Goal: Check status: Check status

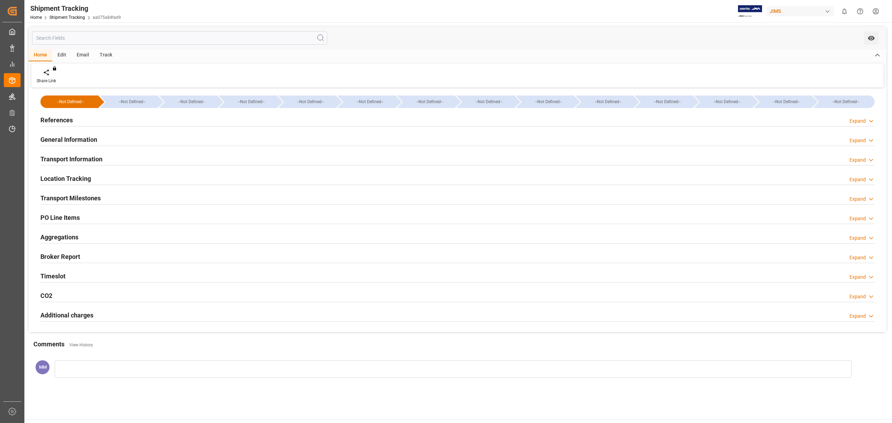
click at [92, 39] on input "text" at bounding box center [179, 37] width 295 height 13
click at [67, 118] on h2 "References" at bounding box center [56, 119] width 32 height 9
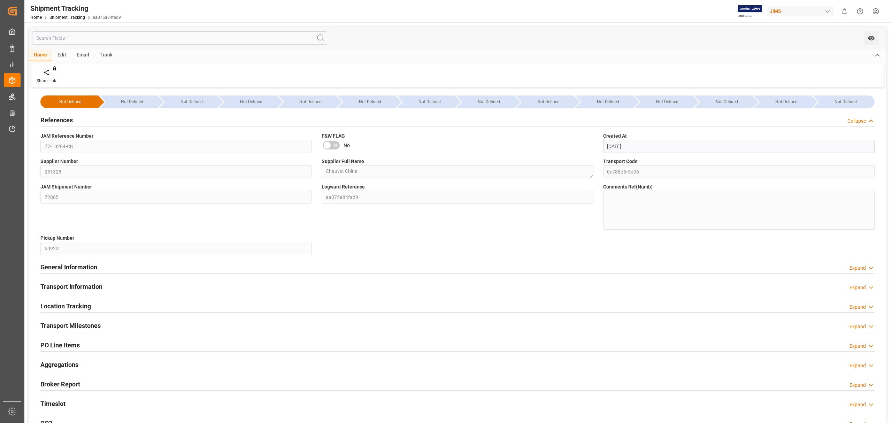
click at [67, 118] on h2 "References" at bounding box center [56, 119] width 32 height 9
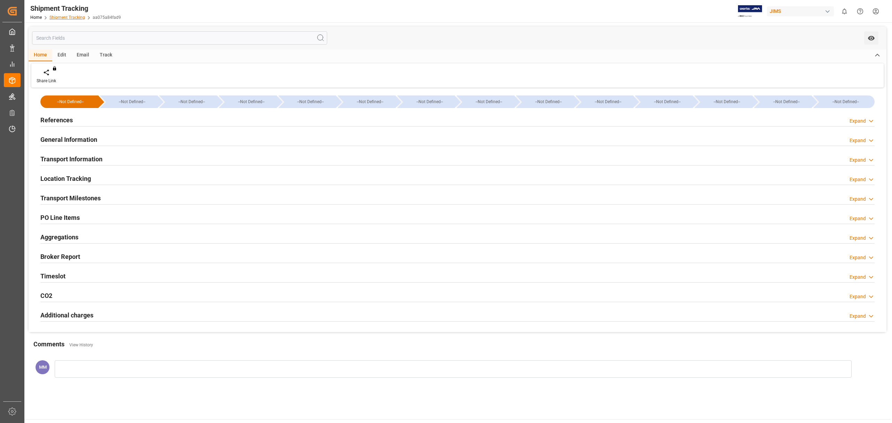
click at [66, 15] on link "Shipment Tracking" at bounding box center [67, 17] width 36 height 5
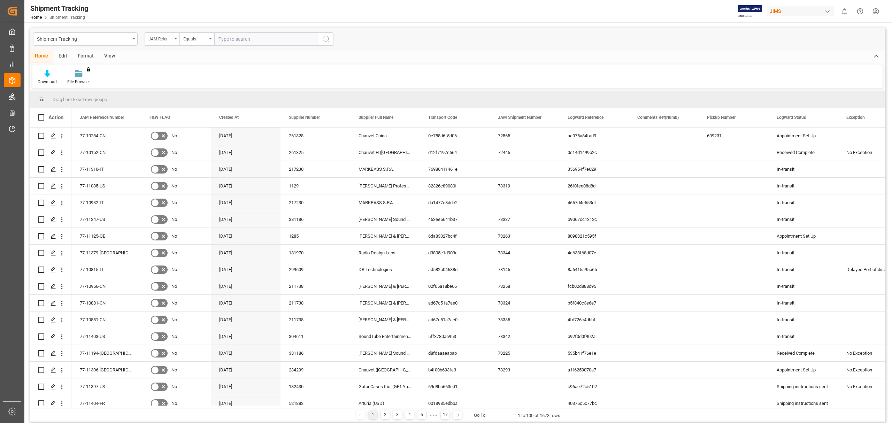
click at [261, 39] on input "text" at bounding box center [266, 38] width 105 height 13
type input "77-10483-BE"
click at [332, 35] on button "search button" at bounding box center [326, 38] width 15 height 13
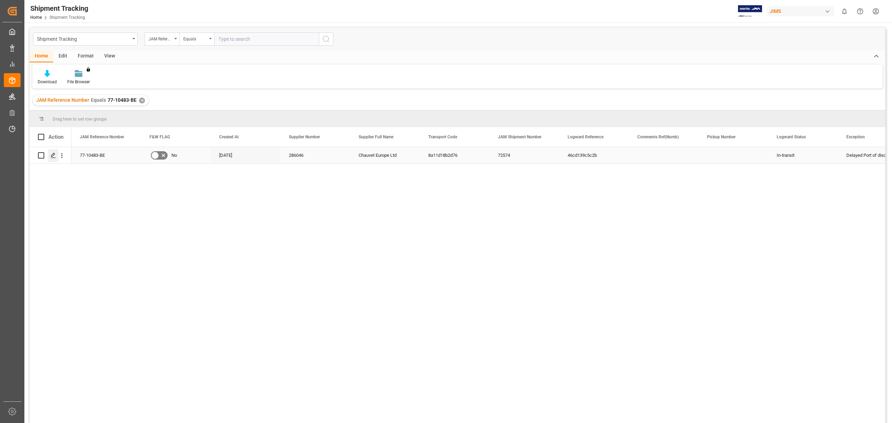
click at [53, 153] on icon "Press SPACE to select this row." at bounding box center [54, 156] width 6 height 6
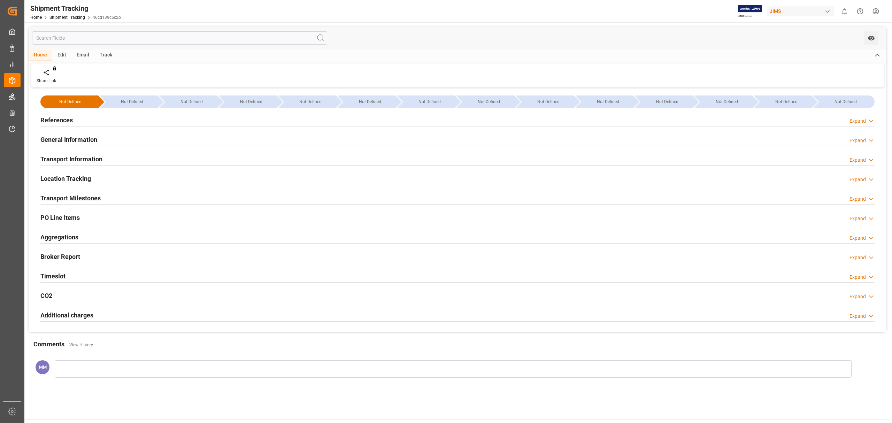
type input "45414"
type input "[DATE]"
click at [56, 116] on h2 "References" at bounding box center [56, 119] width 32 height 9
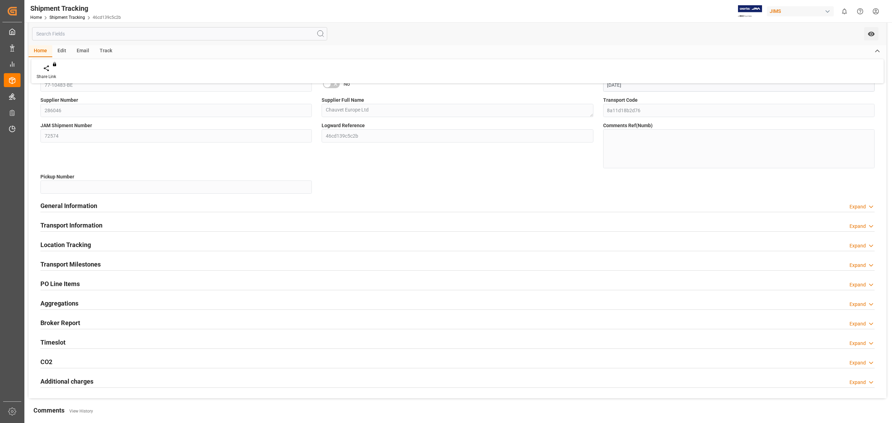
scroll to position [178, 0]
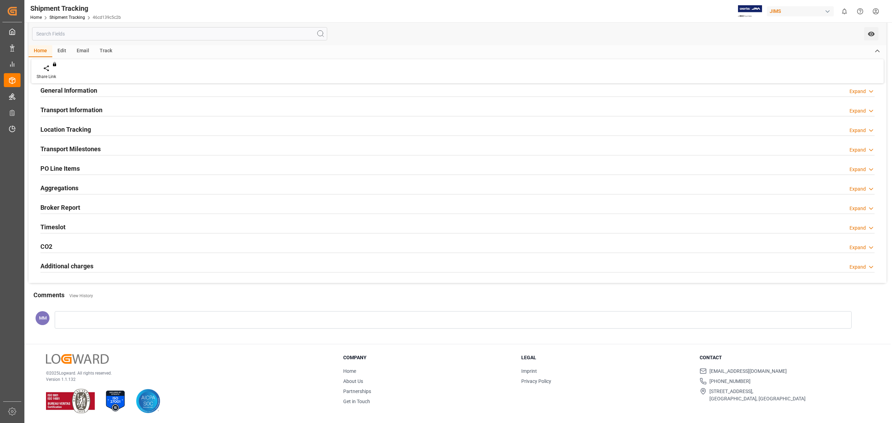
click at [64, 224] on h2 "Timeslot" at bounding box center [52, 226] width 25 height 9
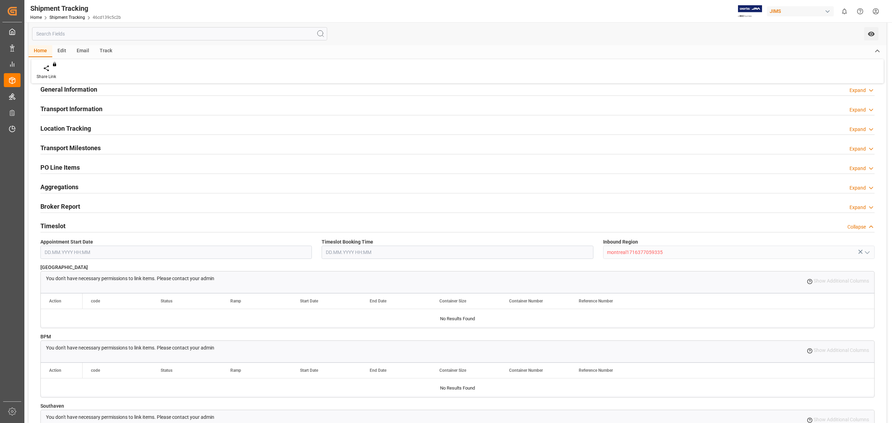
click at [52, 222] on h2 "Timeslot" at bounding box center [52, 225] width 25 height 9
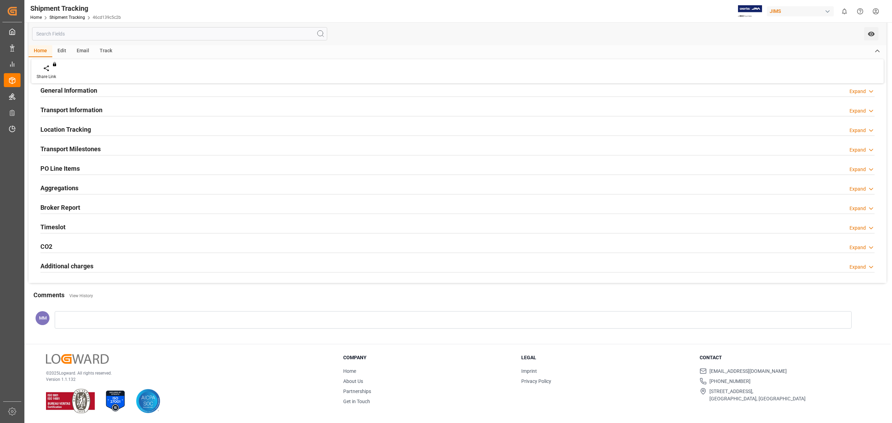
click at [78, 126] on h2 "Location Tracking" at bounding box center [65, 129] width 51 height 9
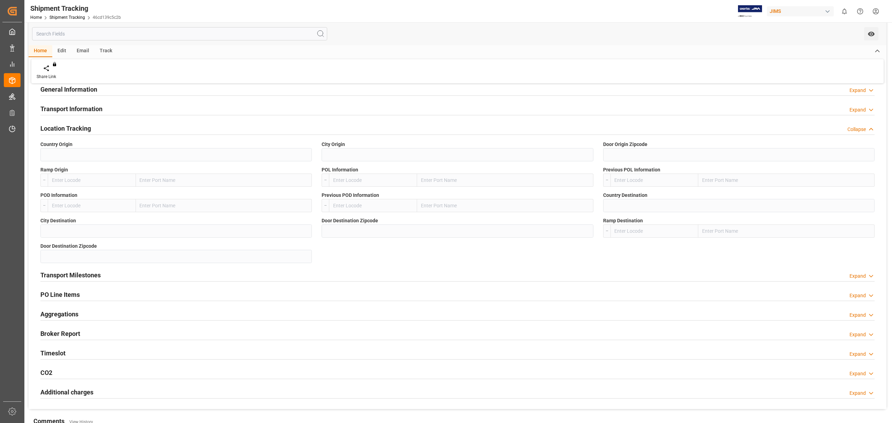
drag, startPoint x: 82, startPoint y: 126, endPoint x: 101, endPoint y: 110, distance: 24.7
click at [84, 126] on h2 "Location Tracking" at bounding box center [65, 128] width 51 height 9
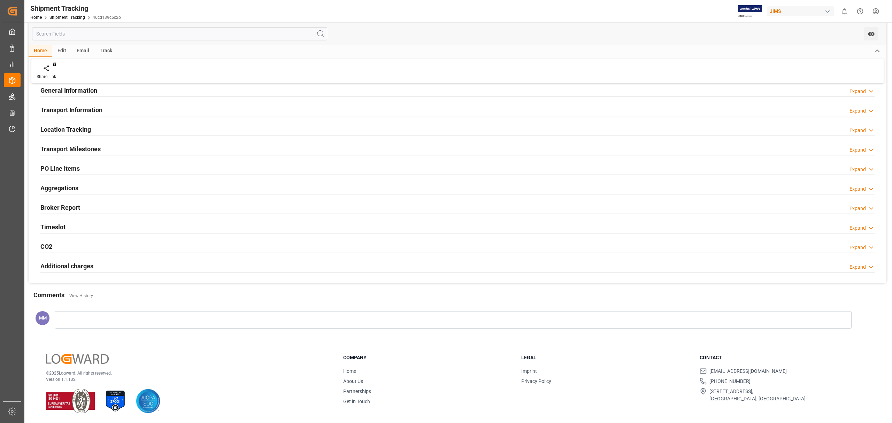
click at [101, 107] on h2 "Transport Information" at bounding box center [71, 109] width 62 height 9
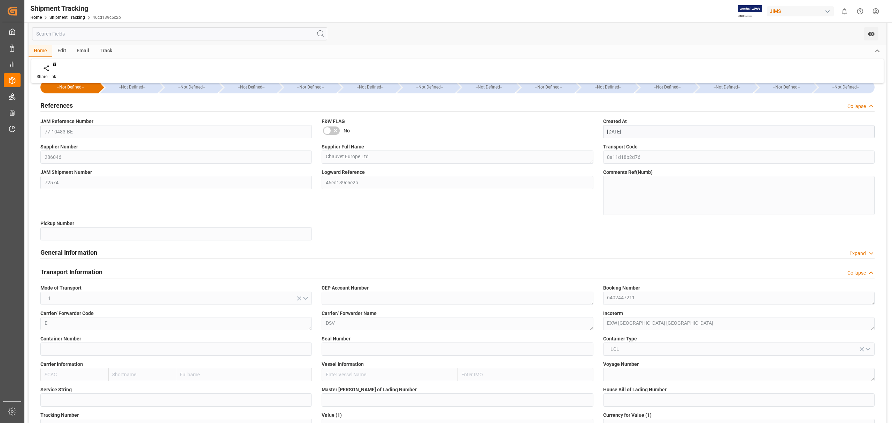
scroll to position [0, 0]
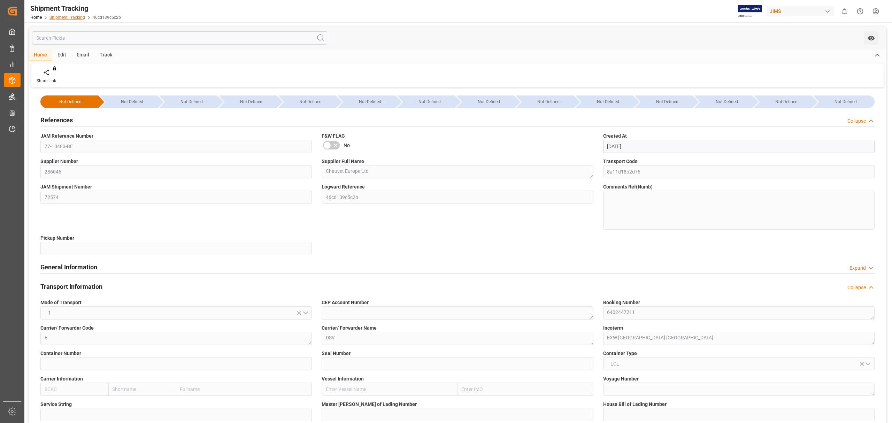
click at [75, 17] on link "Shipment Tracking" at bounding box center [67, 17] width 36 height 5
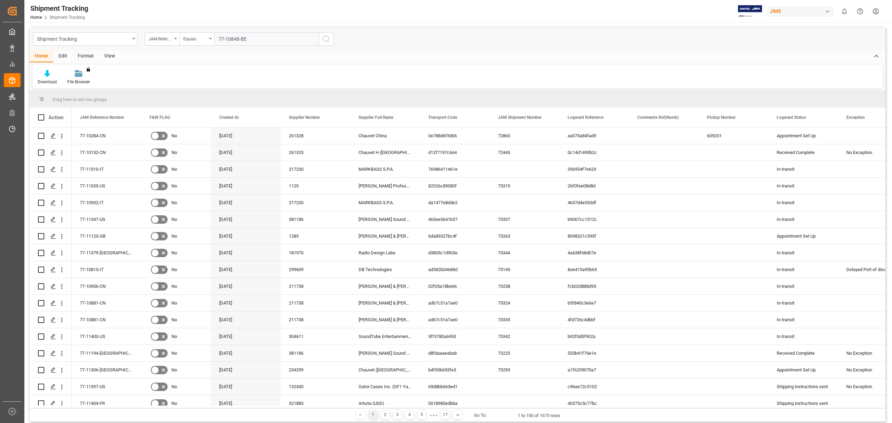
type input "77-10848-BE"
click at [324, 42] on icon "search button" at bounding box center [326, 39] width 8 height 8
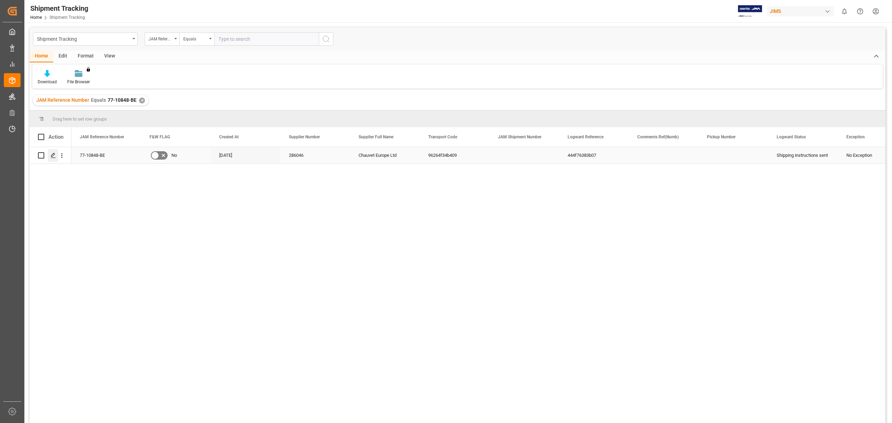
click at [49, 152] on div "Press SPACE to select this row." at bounding box center [53, 155] width 10 height 13
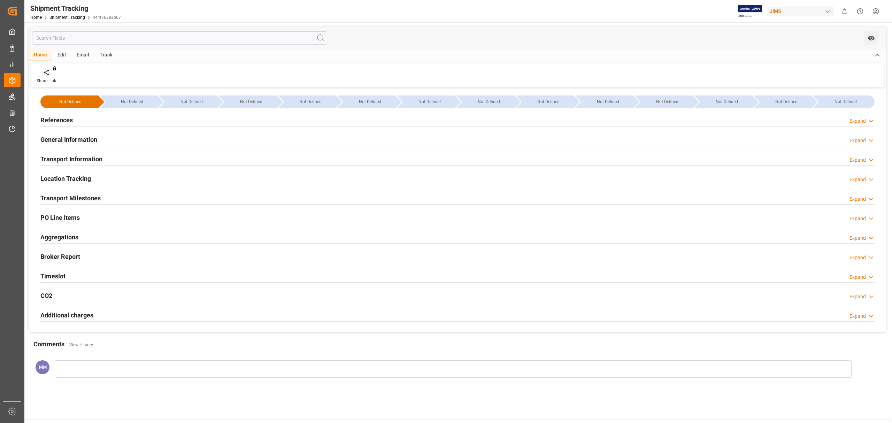
click at [53, 275] on h2 "Timeslot" at bounding box center [52, 275] width 25 height 9
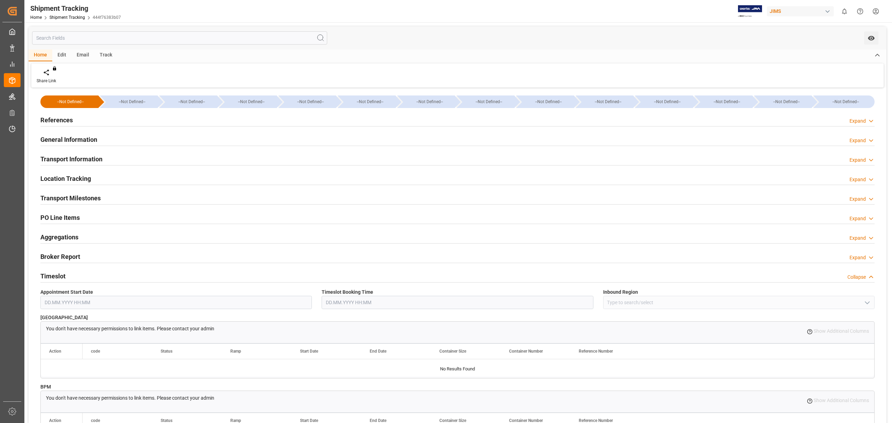
click at [52, 274] on h2 "Timeslot" at bounding box center [52, 275] width 25 height 9
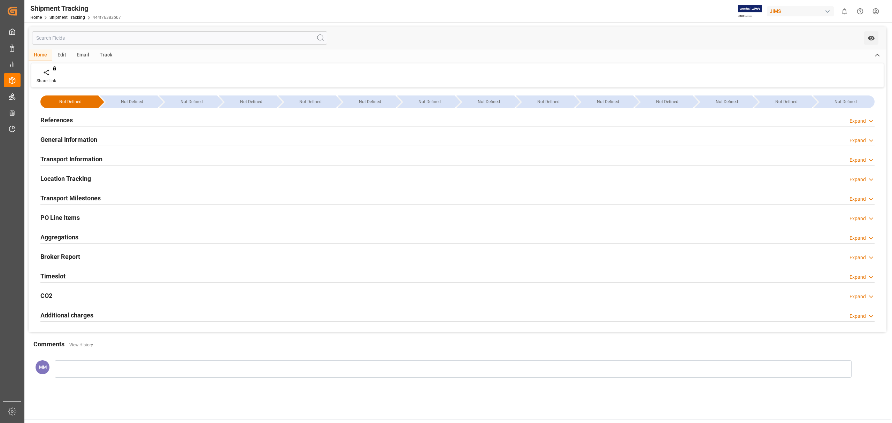
click at [63, 178] on h2 "Location Tracking" at bounding box center [65, 178] width 51 height 9
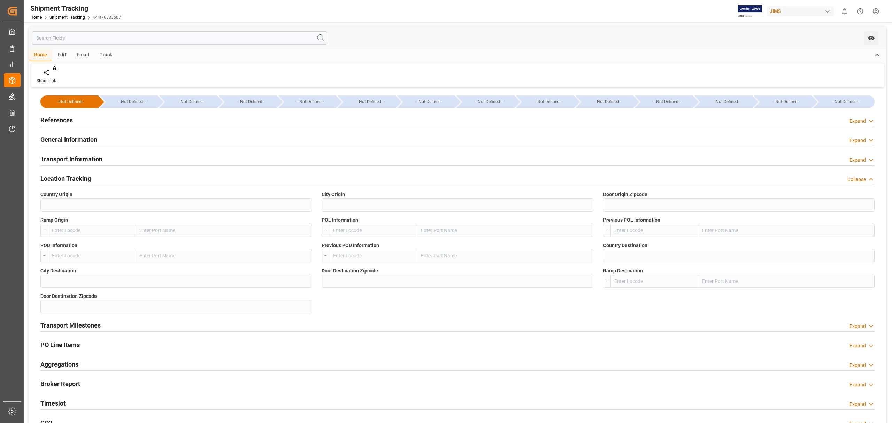
click at [63, 178] on h2 "Location Tracking" at bounding box center [65, 178] width 51 height 9
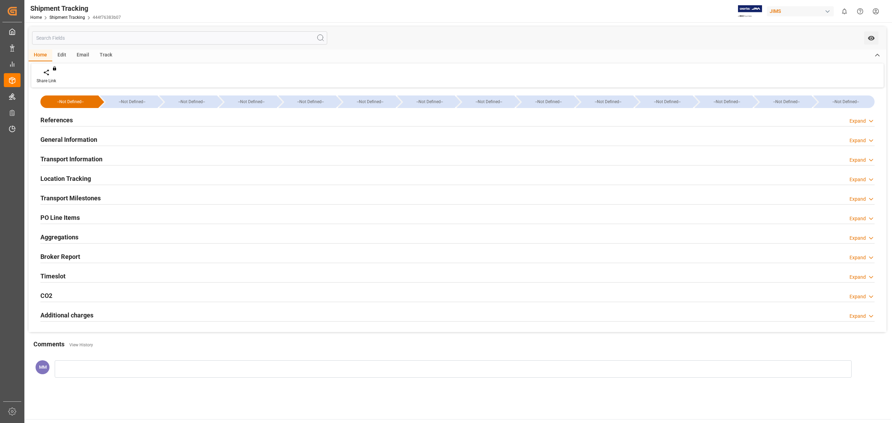
click at [66, 162] on h2 "Transport Information" at bounding box center [71, 158] width 62 height 9
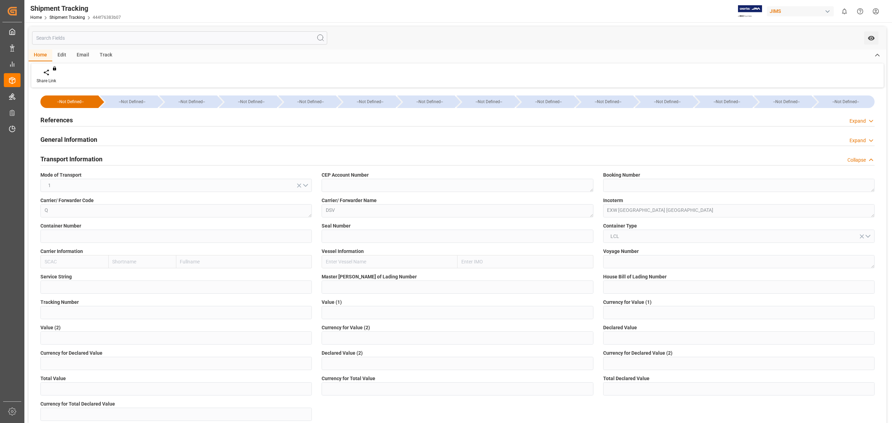
click at [57, 164] on div "Transport Information" at bounding box center [71, 158] width 62 height 13
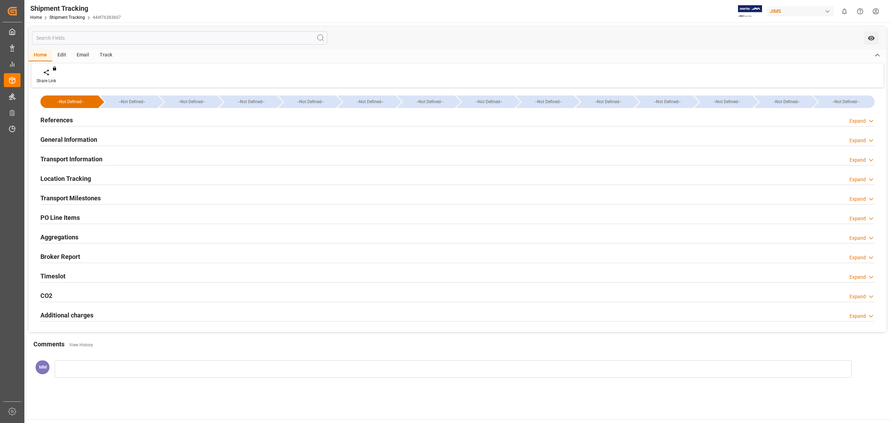
click at [753, 52] on div "Home Edit Email Track" at bounding box center [458, 55] width 858 height 12
click at [77, 19] on link "Shipment Tracking" at bounding box center [67, 17] width 36 height 5
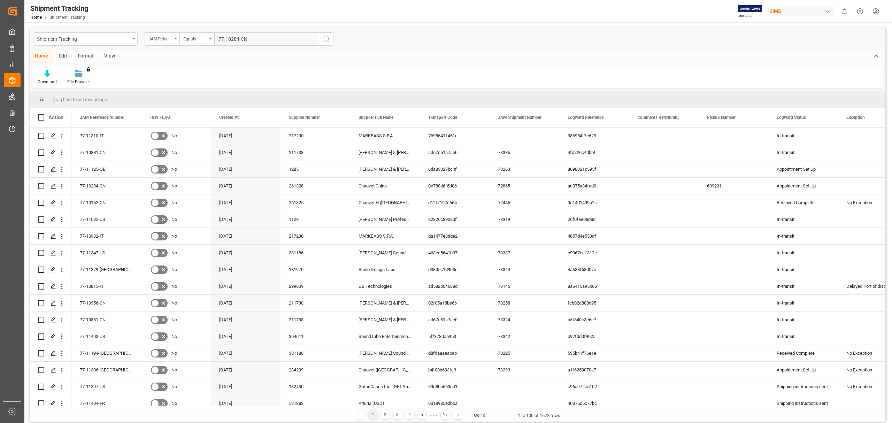
type input "77-10284-CN"
click at [324, 39] on icon "search button" at bounding box center [326, 39] width 8 height 8
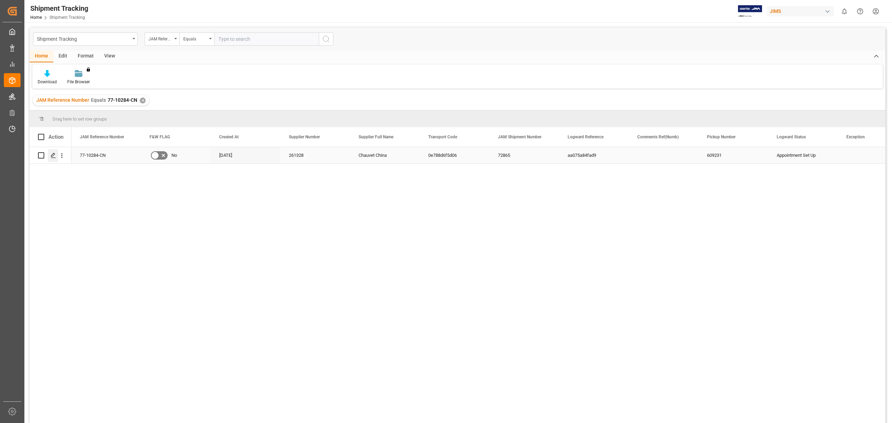
click at [49, 158] on div "Press SPACE to select this row." at bounding box center [53, 155] width 10 height 13
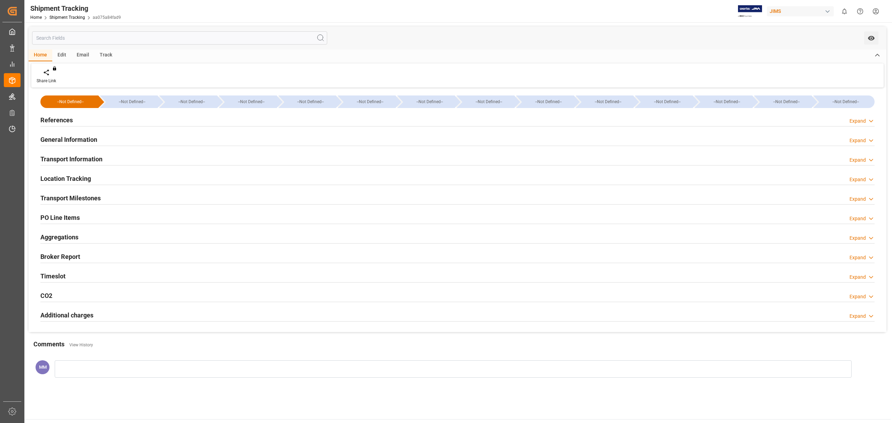
type input "[DATE] 06:00"
type input "[DATE] 13:30"
click at [56, 276] on h2 "Timeslot" at bounding box center [52, 275] width 25 height 9
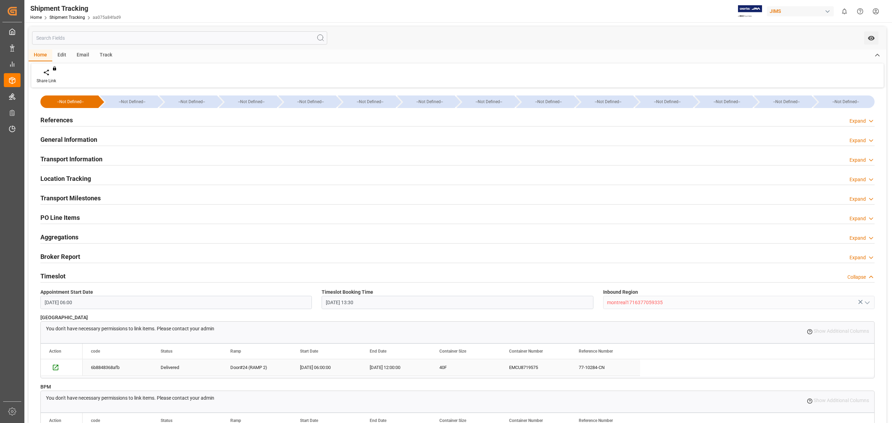
scroll to position [46, 0]
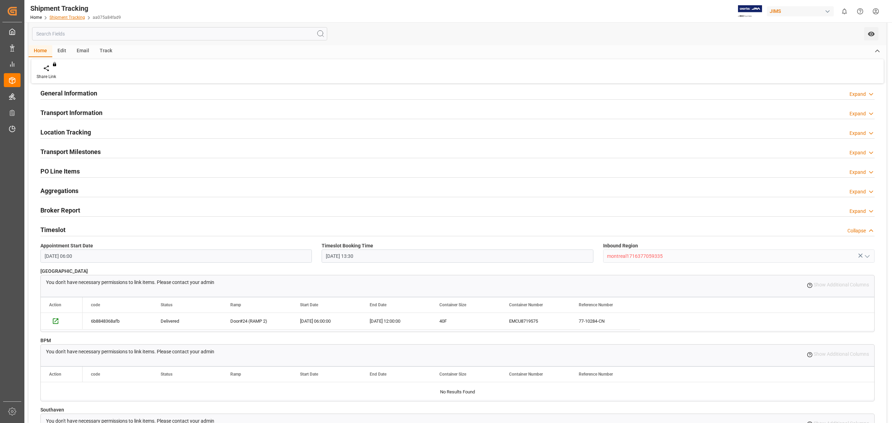
click at [70, 15] on link "Shipment Tracking" at bounding box center [67, 17] width 36 height 5
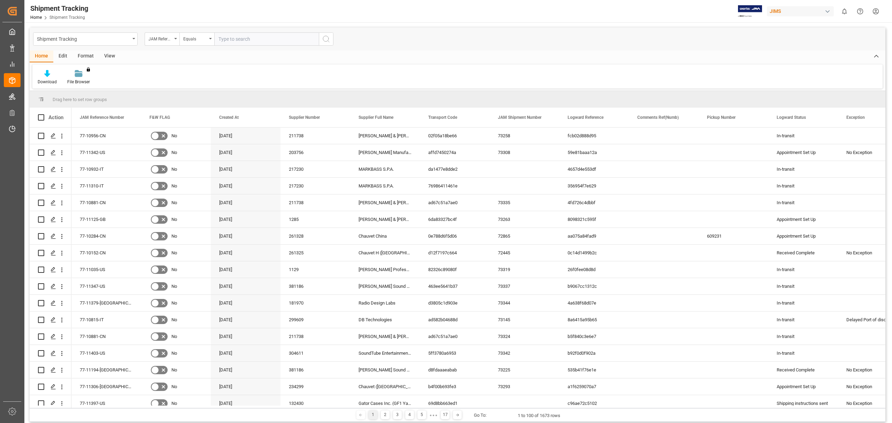
click at [227, 39] on input "text" at bounding box center [266, 38] width 105 height 13
type input "77-11337-be"
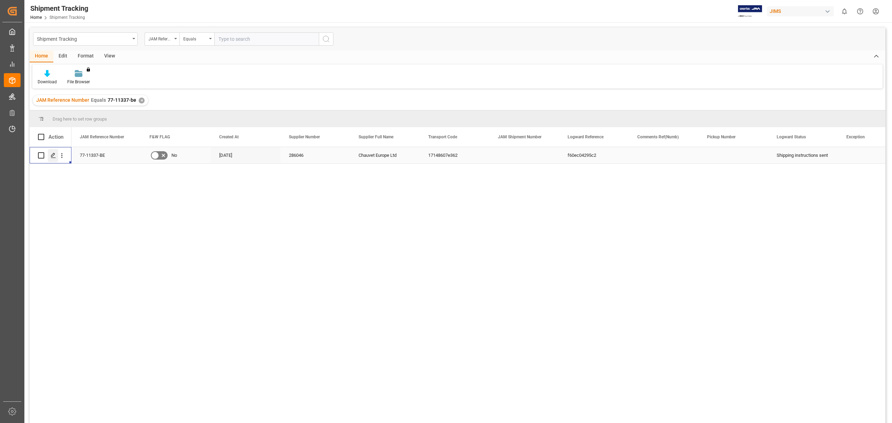
click at [52, 156] on polygon "Press SPACE to select this row." at bounding box center [52, 154] width 3 height 3
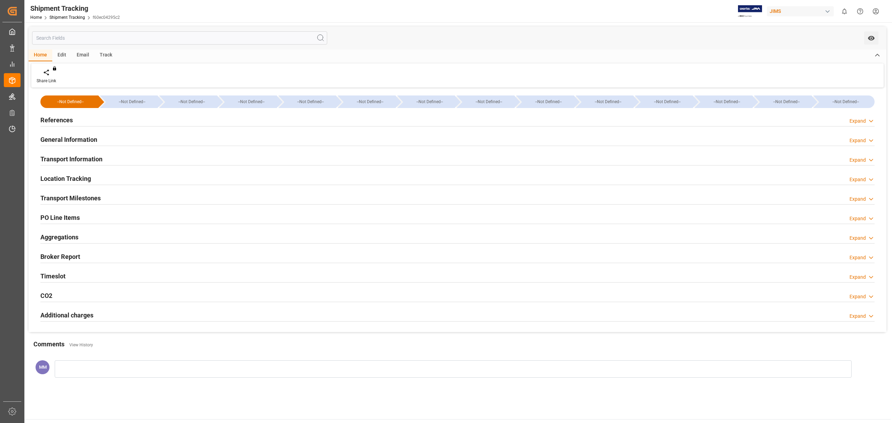
click at [81, 198] on h2 "Transport Milestones" at bounding box center [70, 197] width 60 height 9
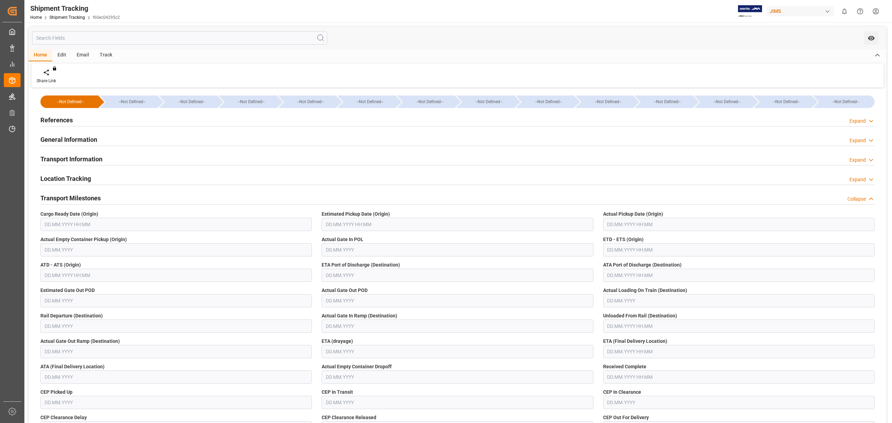
click at [81, 197] on h2 "Transport Milestones" at bounding box center [70, 197] width 60 height 9
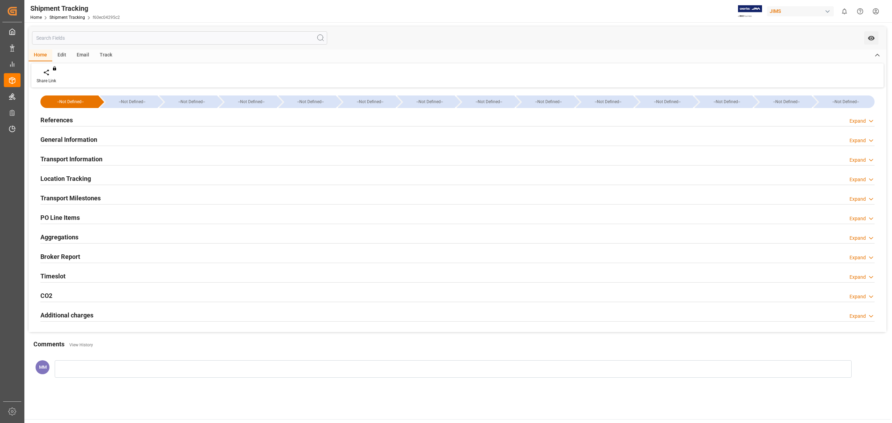
click at [78, 177] on h2 "Location Tracking" at bounding box center [65, 178] width 51 height 9
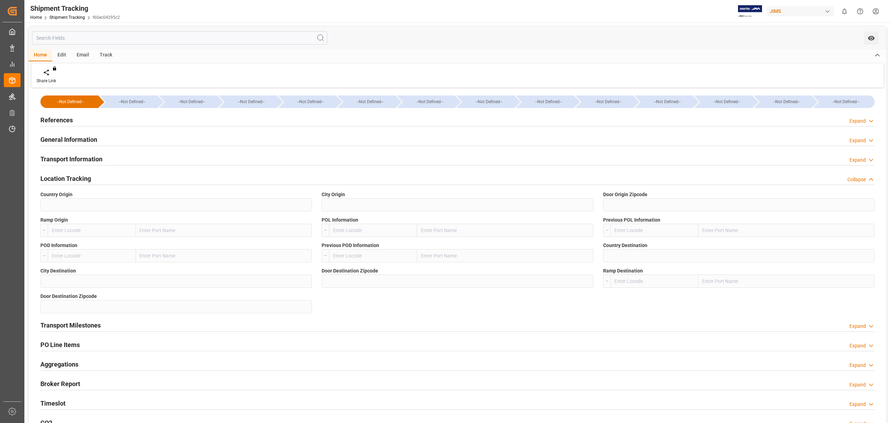
click at [78, 177] on h2 "Location Tracking" at bounding box center [65, 178] width 51 height 9
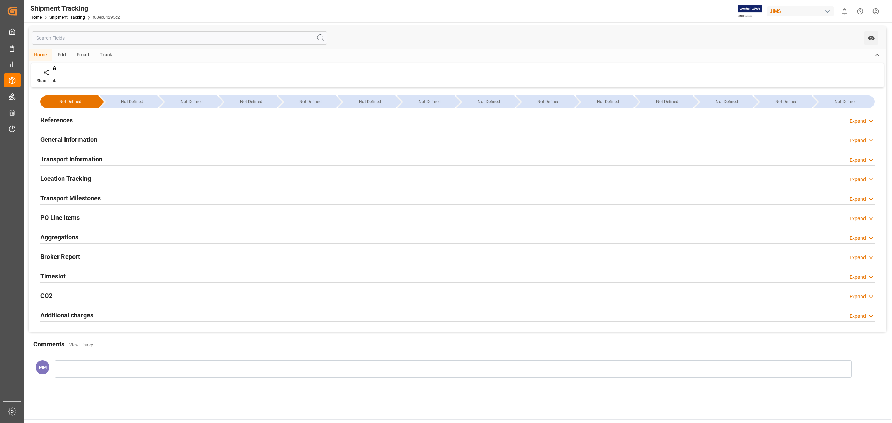
click at [83, 158] on h2 "Transport Information" at bounding box center [71, 158] width 62 height 9
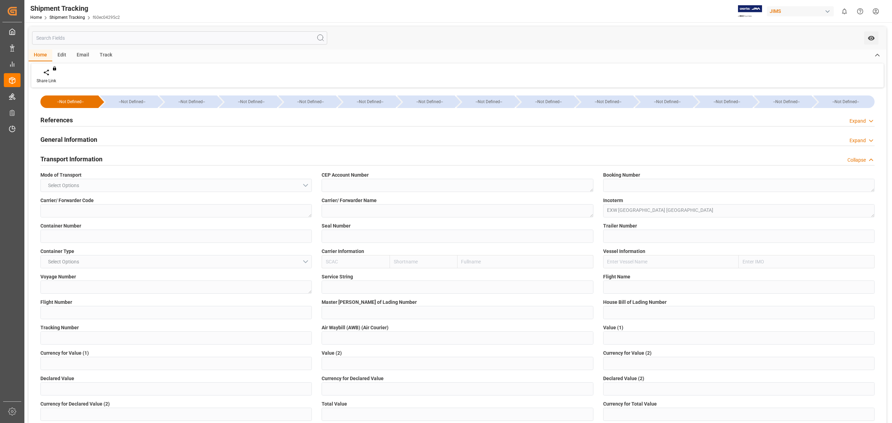
click at [84, 158] on h2 "Transport Information" at bounding box center [71, 158] width 62 height 9
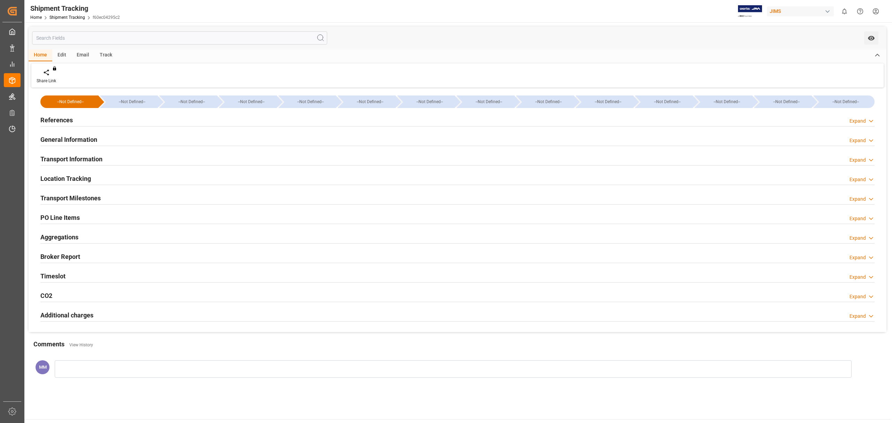
click at [86, 139] on h2 "General Information" at bounding box center [68, 139] width 57 height 9
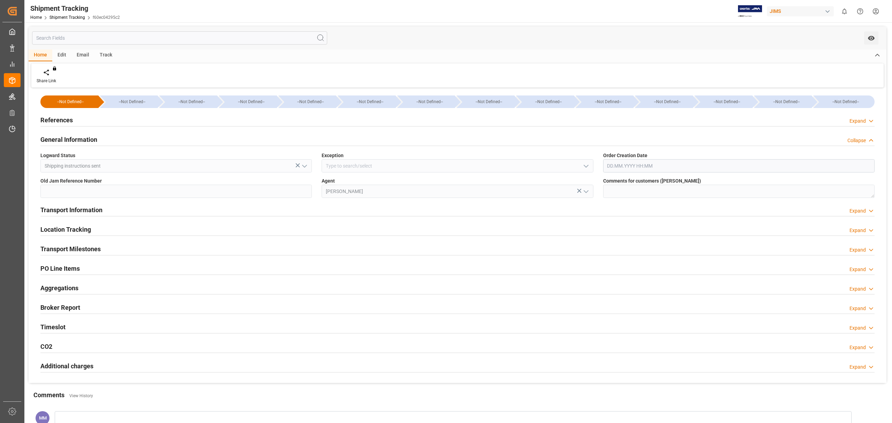
click at [86, 139] on h2 "General Information" at bounding box center [68, 139] width 57 height 9
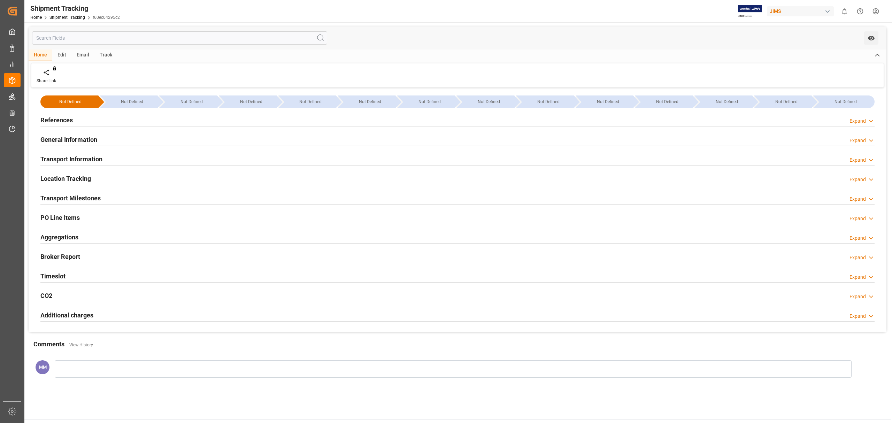
click at [84, 122] on div "References Expand" at bounding box center [457, 119] width 834 height 13
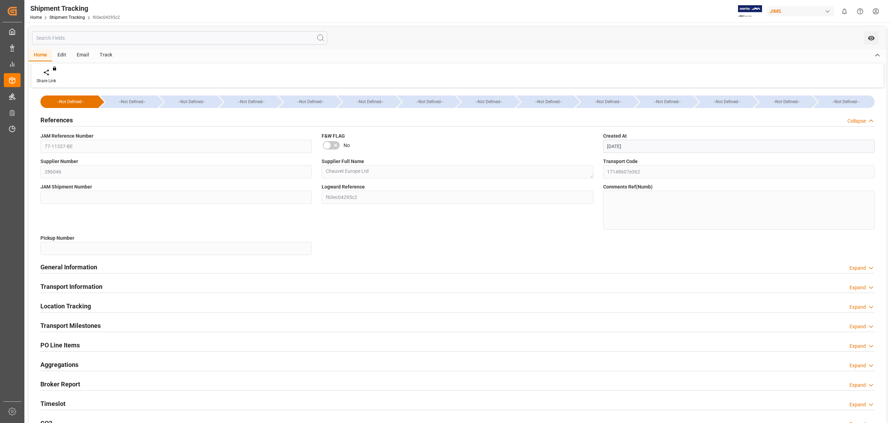
click at [84, 122] on div "References Collapse" at bounding box center [457, 119] width 834 height 13
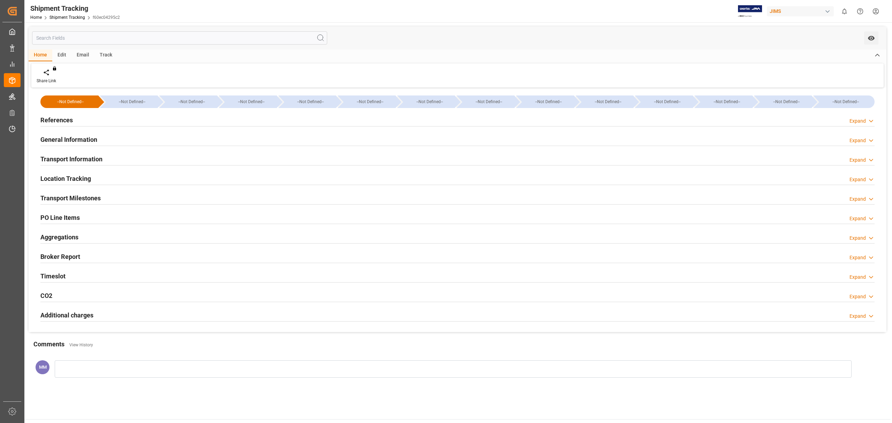
click at [81, 271] on div "Timeslot Expand" at bounding box center [457, 275] width 834 height 13
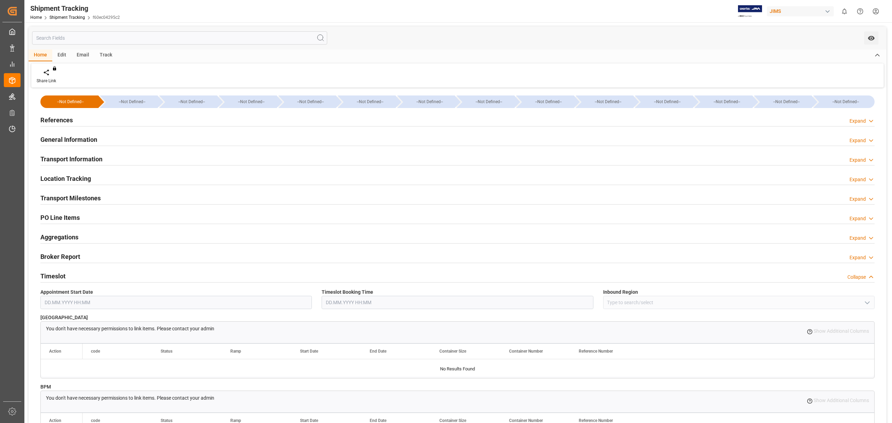
click at [81, 271] on div "Timeslot Collapse" at bounding box center [457, 275] width 834 height 13
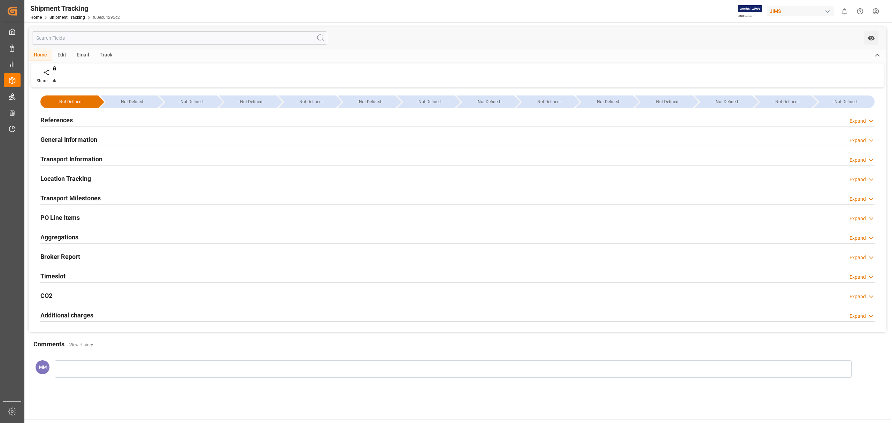
click at [81, 271] on div "Timeslot Expand" at bounding box center [457, 275] width 834 height 13
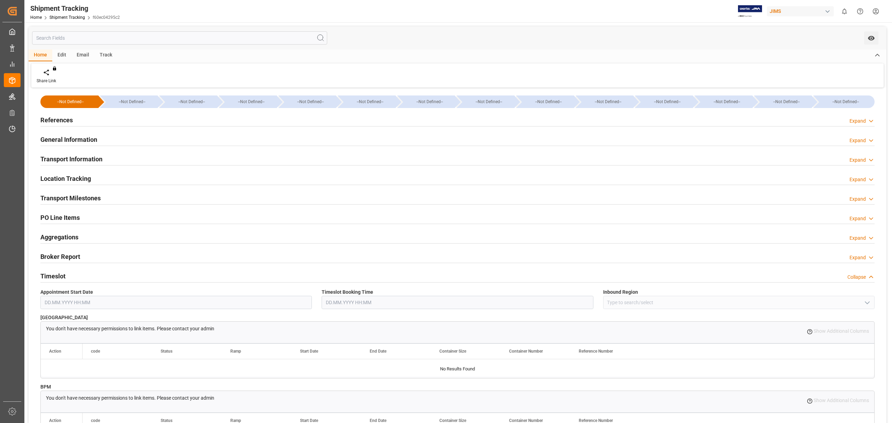
click at [81, 271] on div "Timeslot Collapse" at bounding box center [457, 275] width 834 height 13
